Goal: Find specific page/section: Find specific page/section

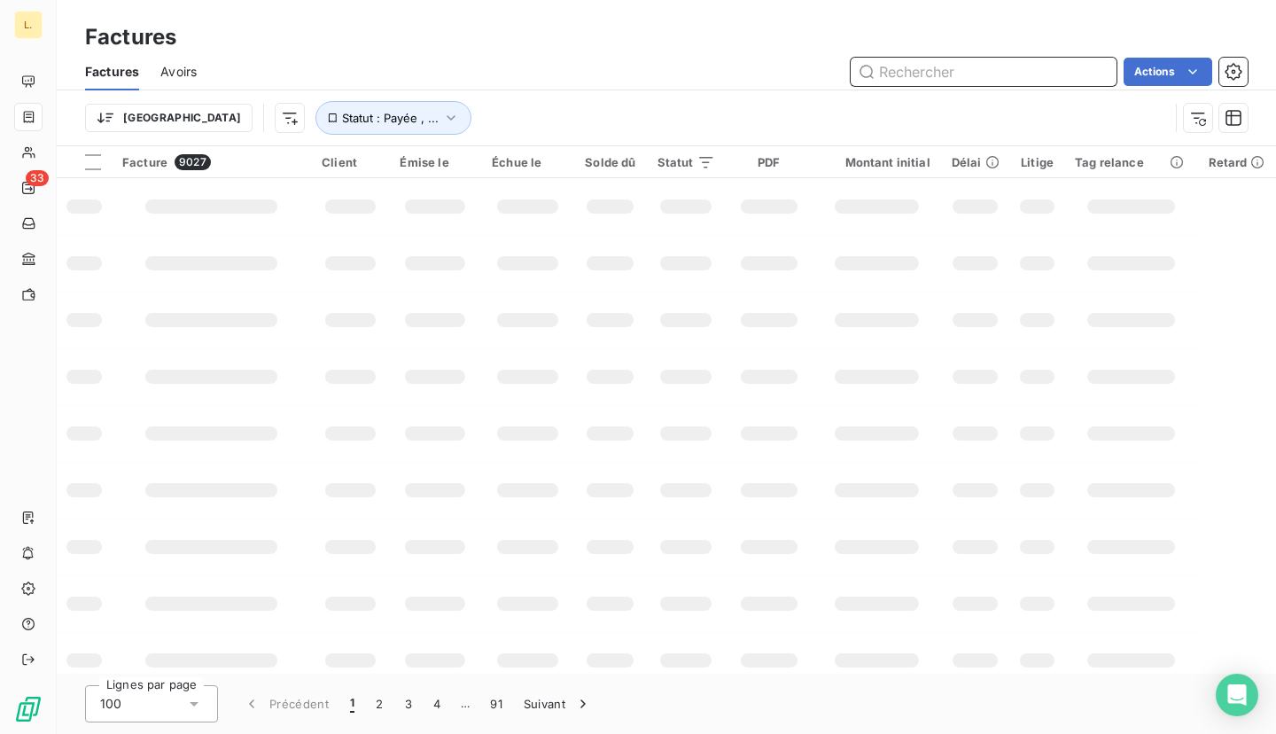
click at [991, 67] on input "text" at bounding box center [984, 72] width 266 height 28
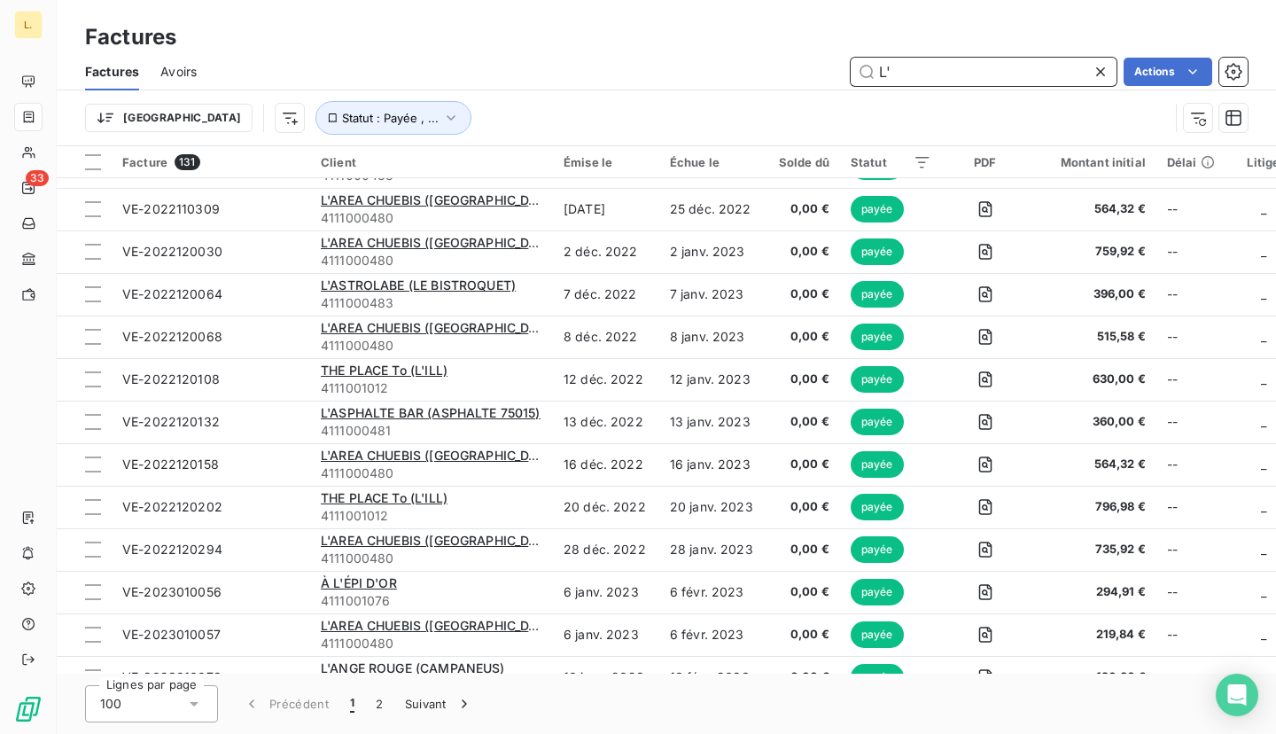
scroll to position [1159, 0]
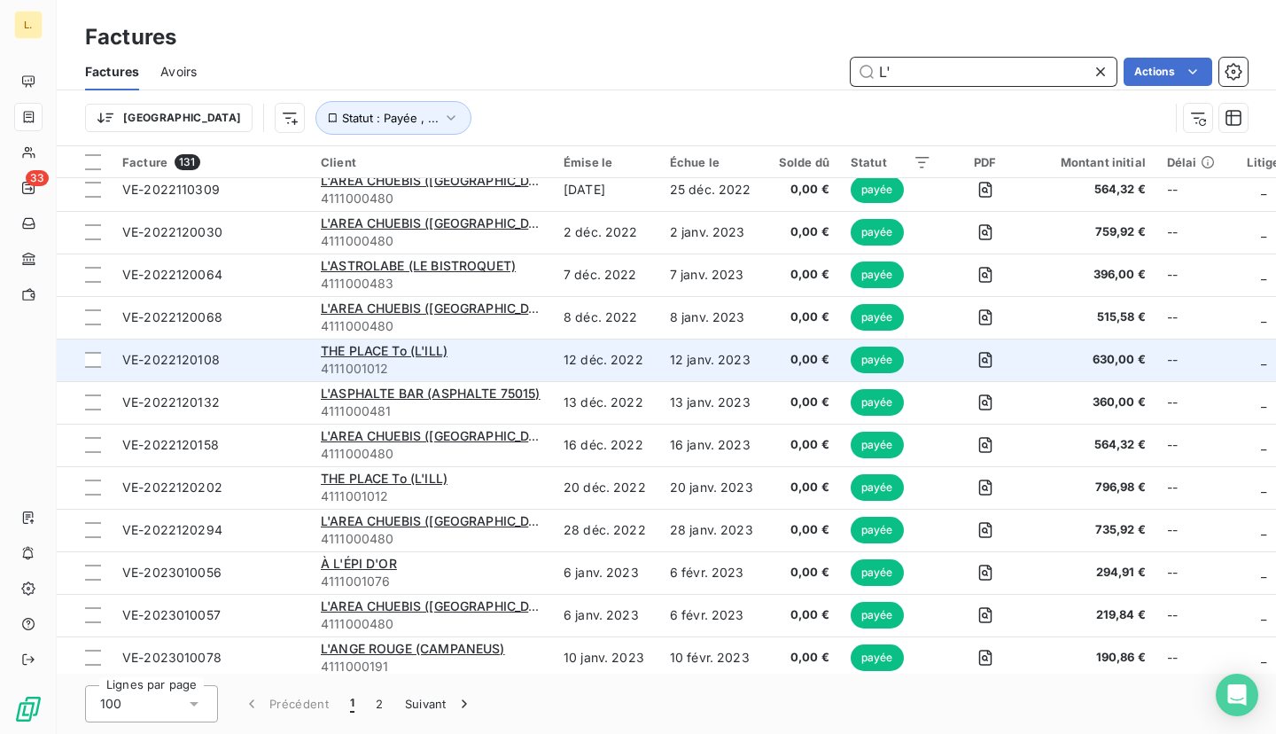
type input "L'"
click at [498, 345] on div "THE PLACE To (L'ILL)" at bounding box center [432, 351] width 222 height 18
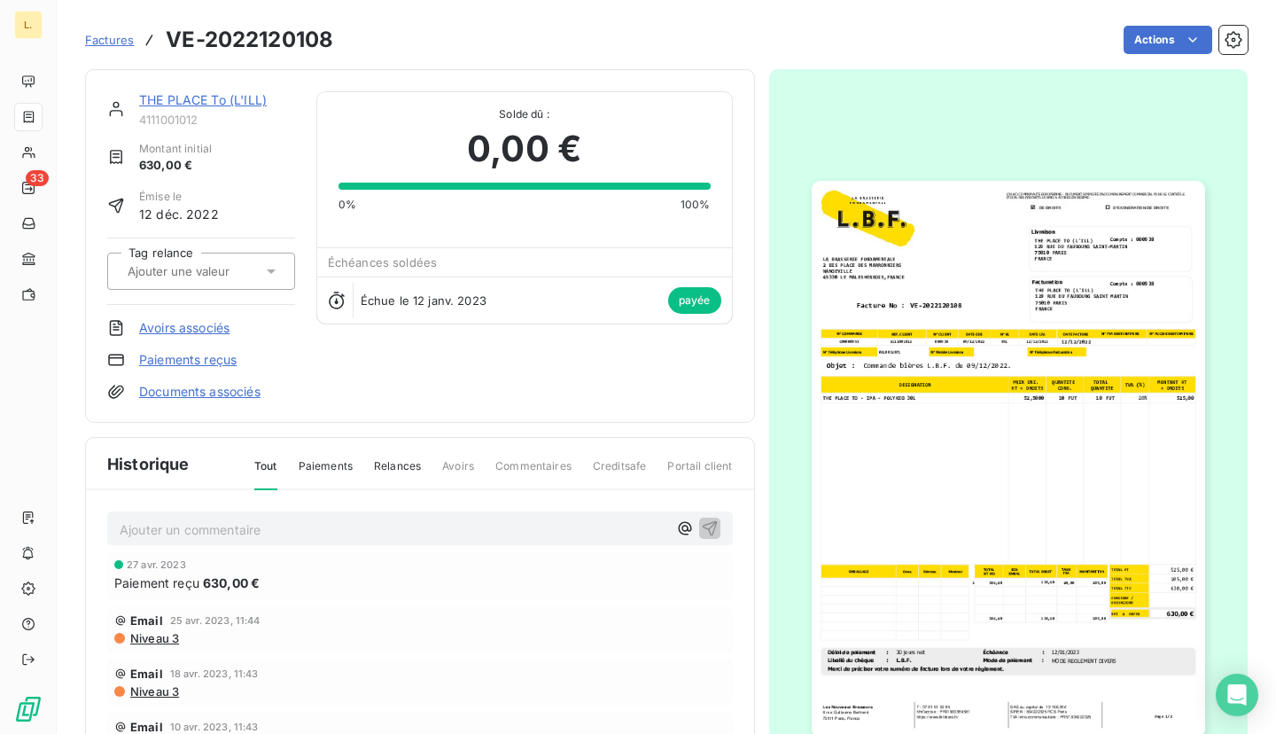
click at [254, 98] on link "THE PLACE To (L'ILL)" at bounding box center [203, 99] width 128 height 15
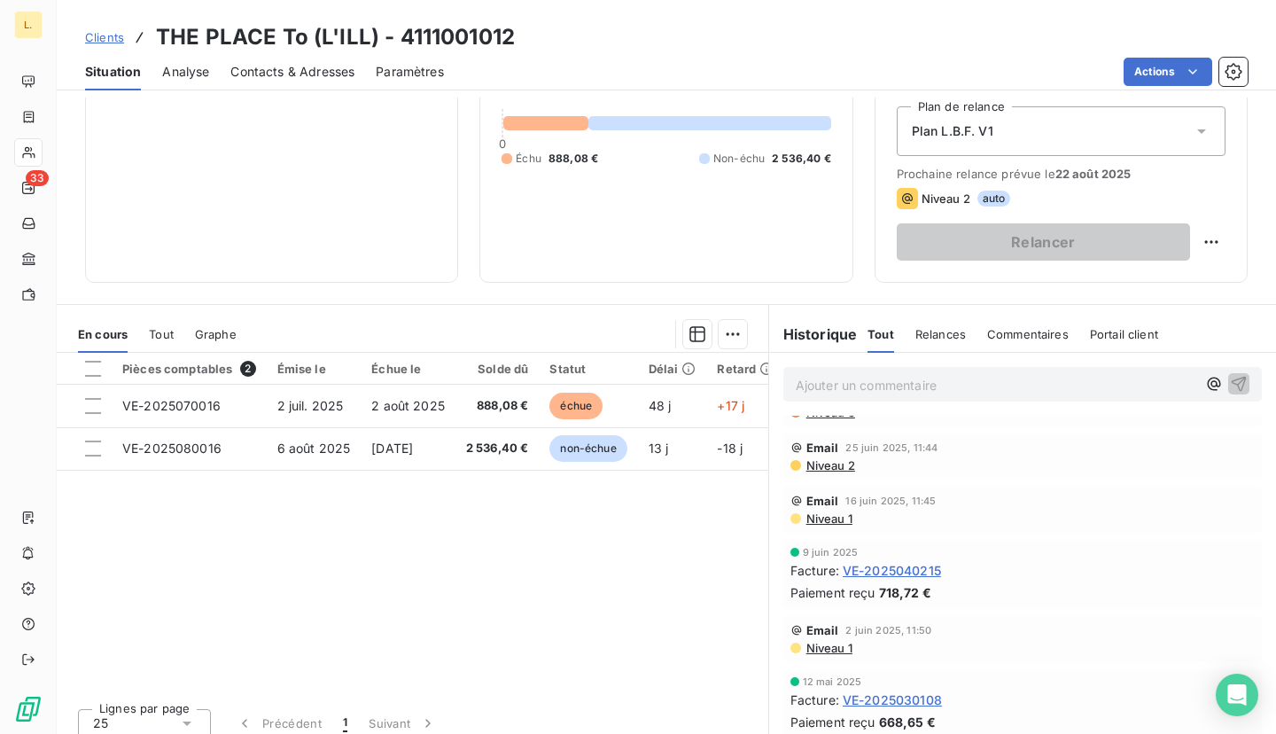
scroll to position [243, 0]
click at [97, 37] on span "Clients" at bounding box center [104, 37] width 39 height 14
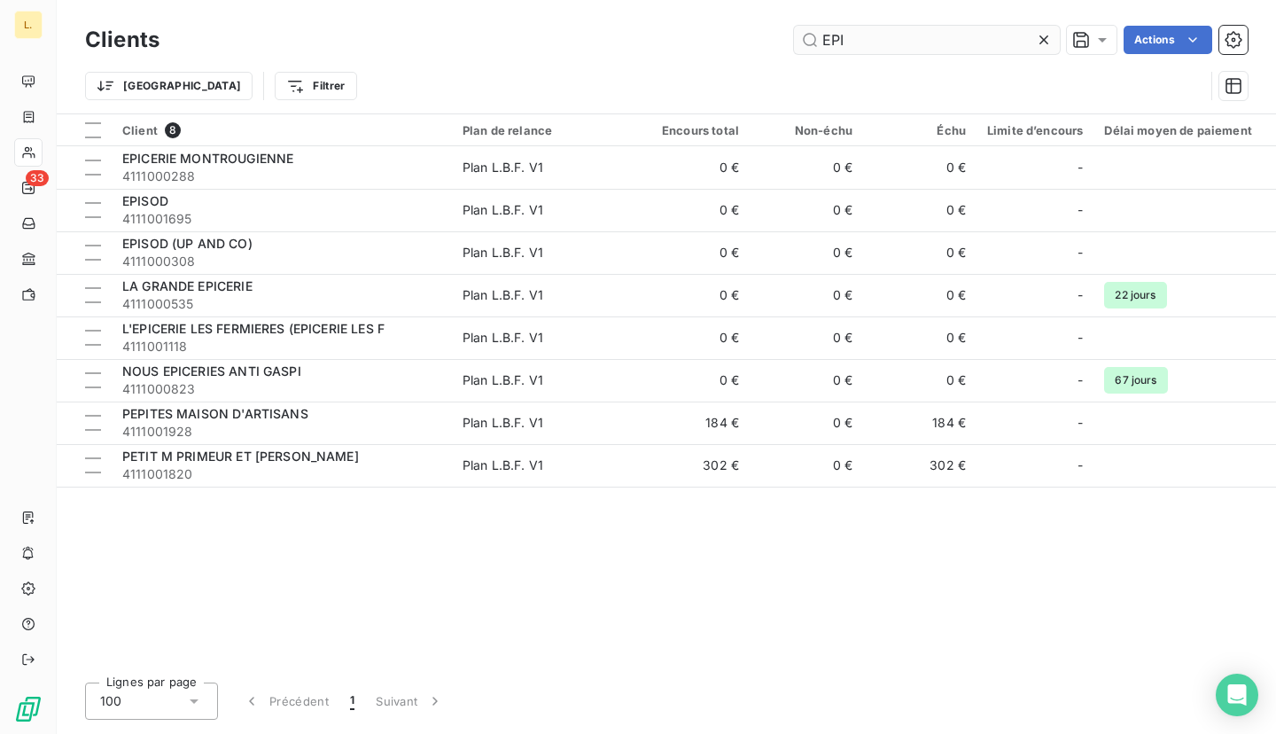
click at [900, 37] on input "EPI" at bounding box center [927, 40] width 266 height 28
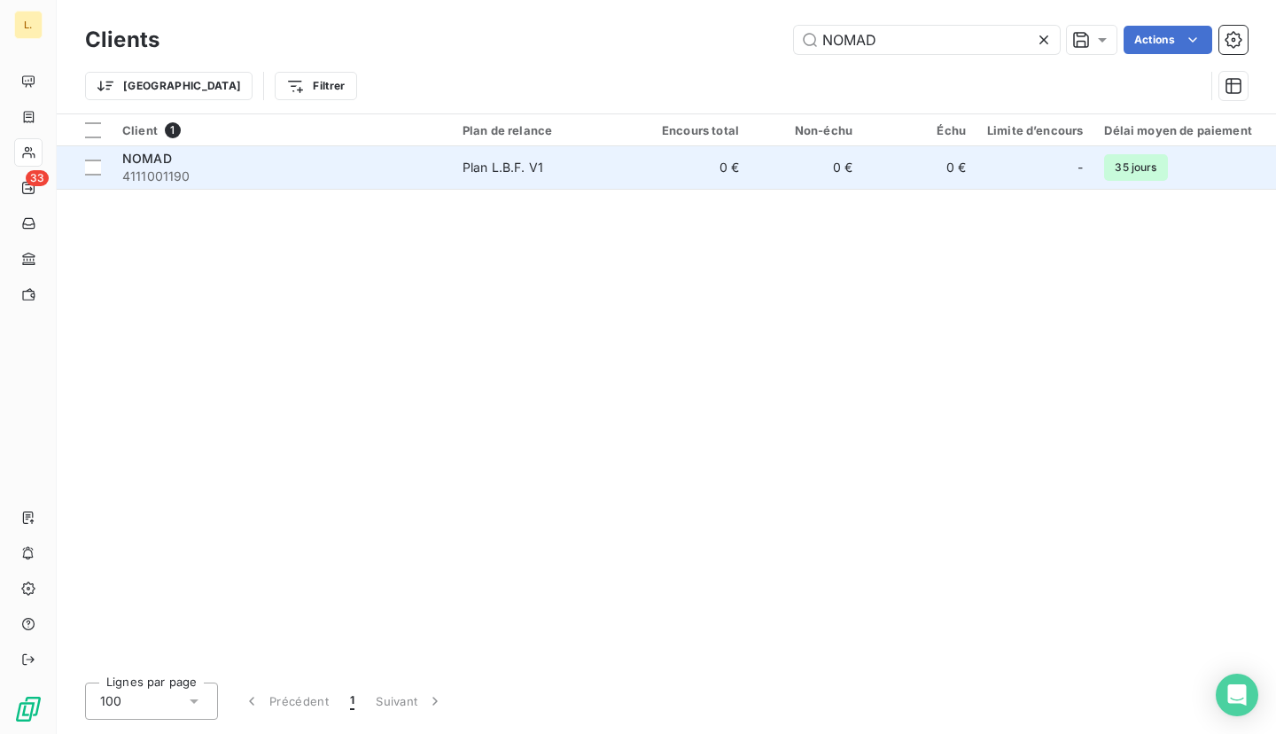
type input "NOMAD"
click at [550, 159] on span "Plan L.B.F. V1" at bounding box center [544, 168] width 163 height 18
